Goal: Task Accomplishment & Management: Manage account settings

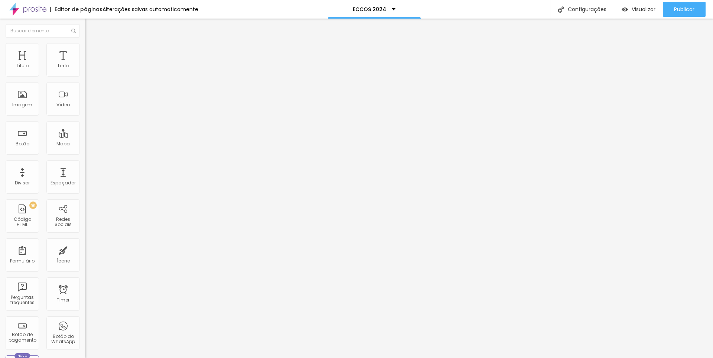
click at [85, 75] on img at bounding box center [87, 77] width 4 height 4
type input "1 - LINK: R$ 240,00 à vista ou em até 2x sem juros - Entrega via link para down…"
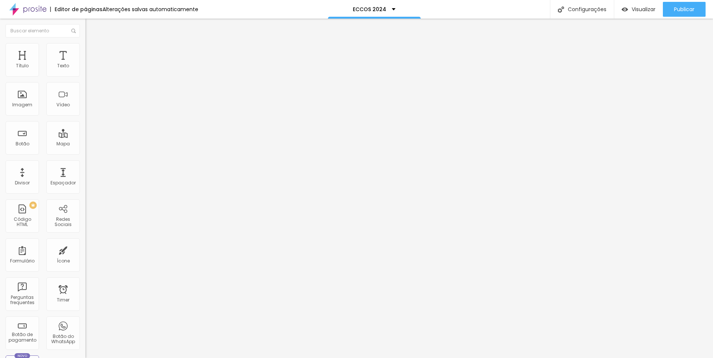
type input "2 - BOX: R$ 490,00 à vista ou em até 3x sem juros - Box personalizado, com pend…"
click at [85, 74] on div "Link 190" at bounding box center [127, 67] width 85 height 13
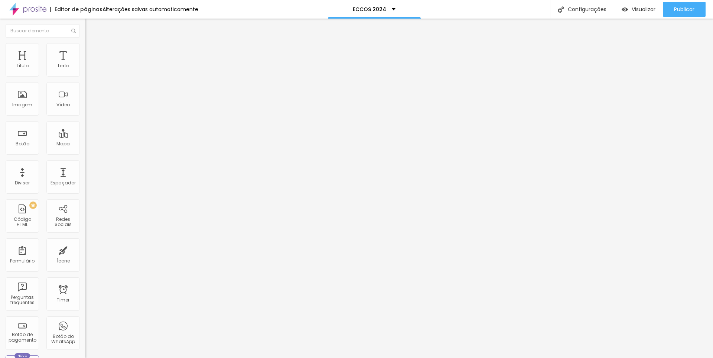
click at [85, 78] on span at bounding box center [87, 76] width 4 height 6
type input "Link 240"
type input "R$ 240,00"
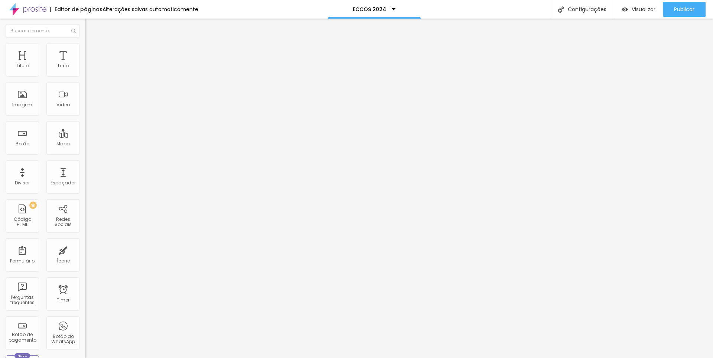
type textarea "Formatura ECCOS 2025 - Link"
click at [85, 77] on img at bounding box center [87, 76] width 4 height 4
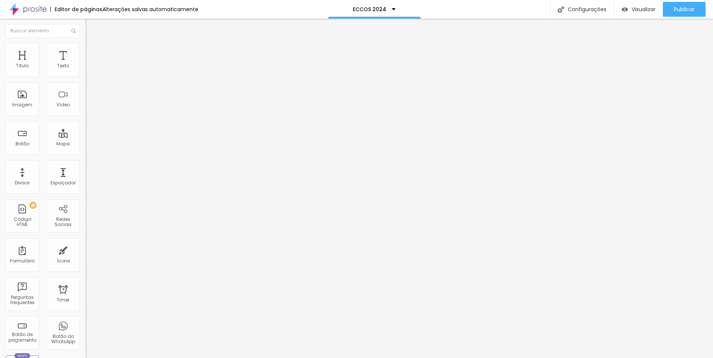
type input "Box 490"
type input "R$ 490,00"
type textarea "Formatura ECCOS 2025 - Box"
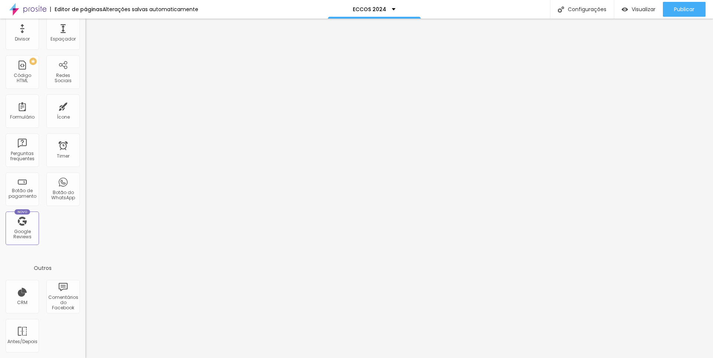
scroll to position [0, 0]
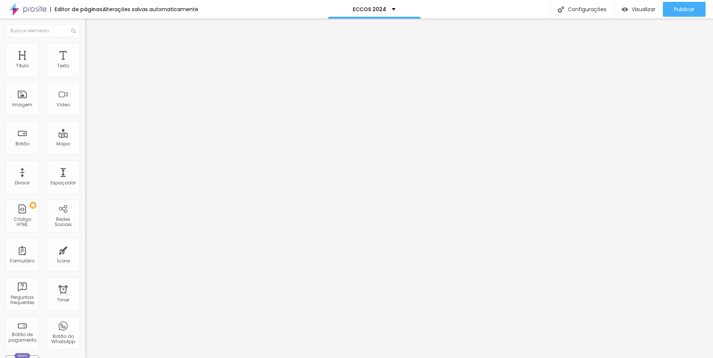
click at [85, 46] on img at bounding box center [88, 46] width 7 height 7
click at [85, 42] on img at bounding box center [88, 39] width 7 height 7
click at [56, 61] on div "Texto" at bounding box center [62, 59] width 33 height 33
click at [62, 64] on div "Texto" at bounding box center [63, 65] width 12 height 5
click at [605, 5] on div "Configurações" at bounding box center [582, 9] width 64 height 19
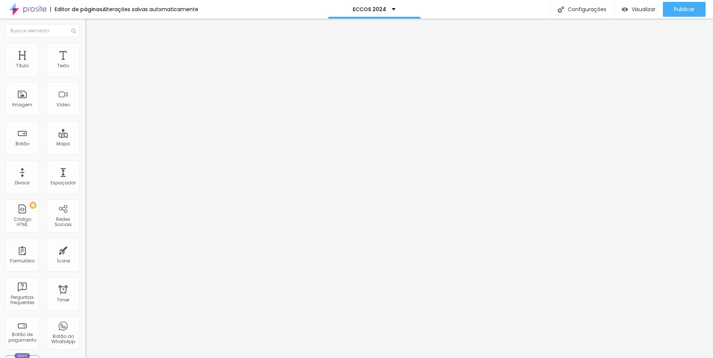
type input "ECCOS 2025"
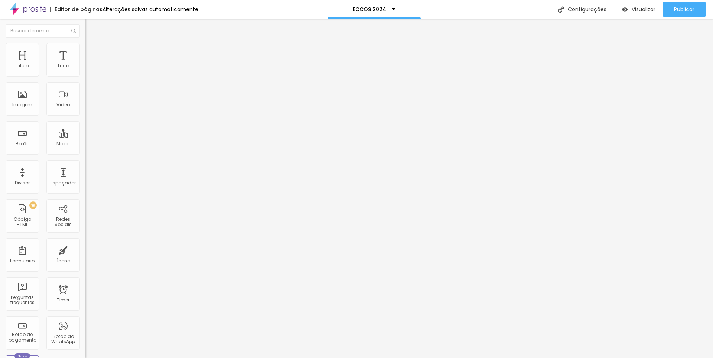
click at [390, 9] on div "ECCOS 2025" at bounding box center [374, 9] width 42 height 5
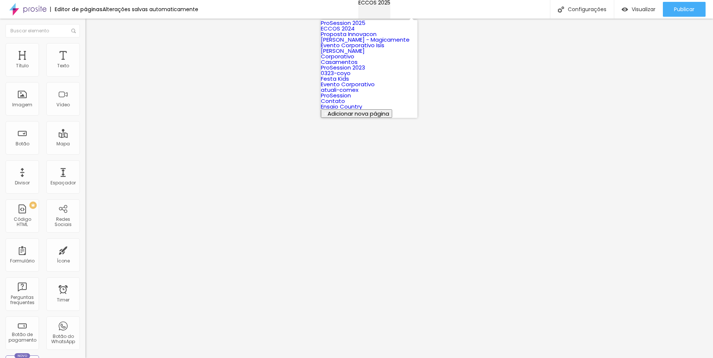
click at [390, 5] on div "ECCOS 2025" at bounding box center [374, 2] width 32 height 5
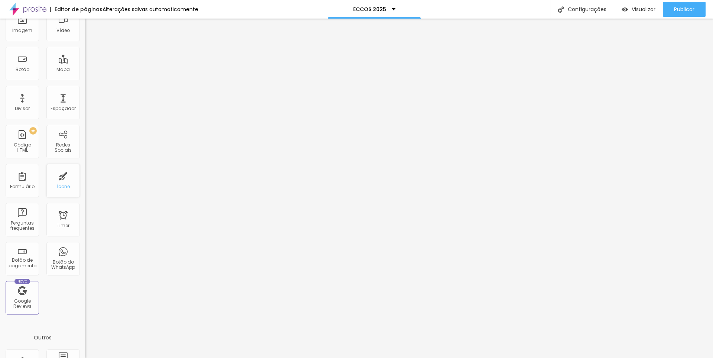
scroll to position [144, 0]
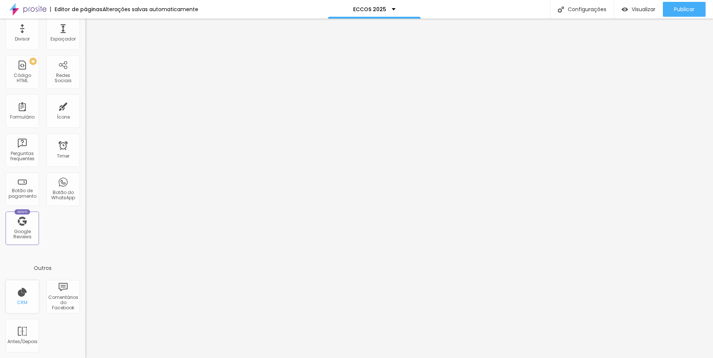
click at [20, 299] on div "CRM" at bounding box center [22, 296] width 33 height 33
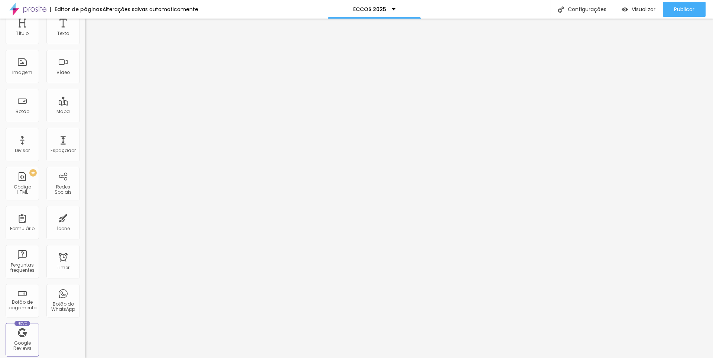
scroll to position [0, 0]
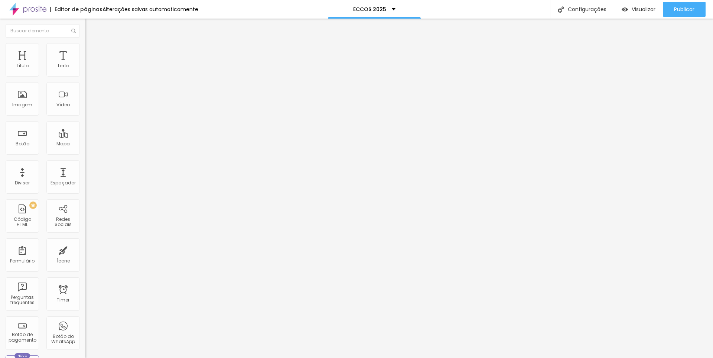
click at [85, 70] on span "Titulo 2" at bounding box center [97, 65] width 24 height 9
click at [85, 64] on span "Titulo 1" at bounding box center [97, 58] width 24 height 10
click at [85, 70] on span "Titulo 2" at bounding box center [97, 65] width 24 height 9
click at [85, 77] on span "Titulo 3" at bounding box center [95, 72] width 21 height 9
click at [85, 64] on span "Titulo 1" at bounding box center [97, 58] width 24 height 10
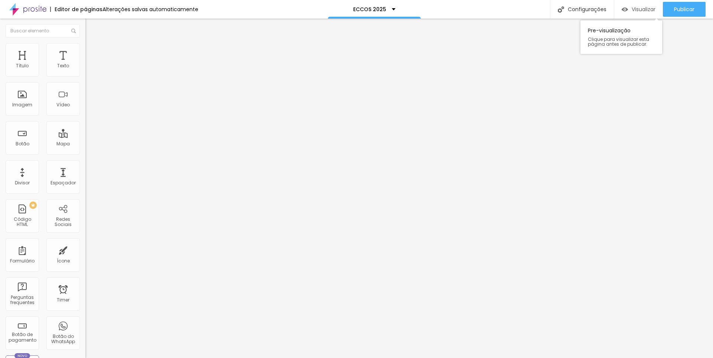
click at [645, 6] on span "Visualizar" at bounding box center [644, 9] width 24 height 6
click at [690, 10] on span "Publicar" at bounding box center [684, 9] width 20 height 6
click at [681, 12] on span "Publicar" at bounding box center [684, 9] width 20 height 6
click at [582, 7] on div "Configurações" at bounding box center [582, 9] width 64 height 19
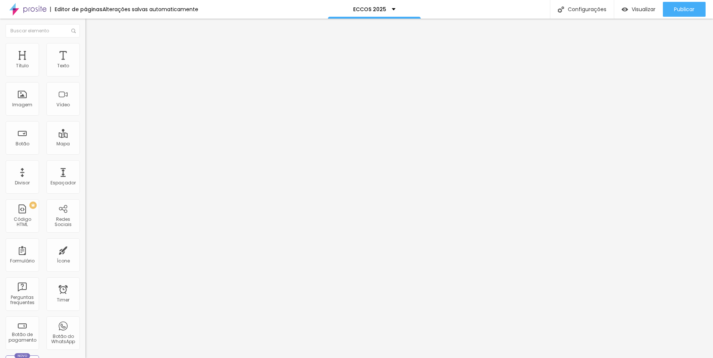
type input "/eccos-2025"
click at [679, 9] on span "Publicar" at bounding box center [684, 9] width 20 height 6
